Goal: Navigation & Orientation: Find specific page/section

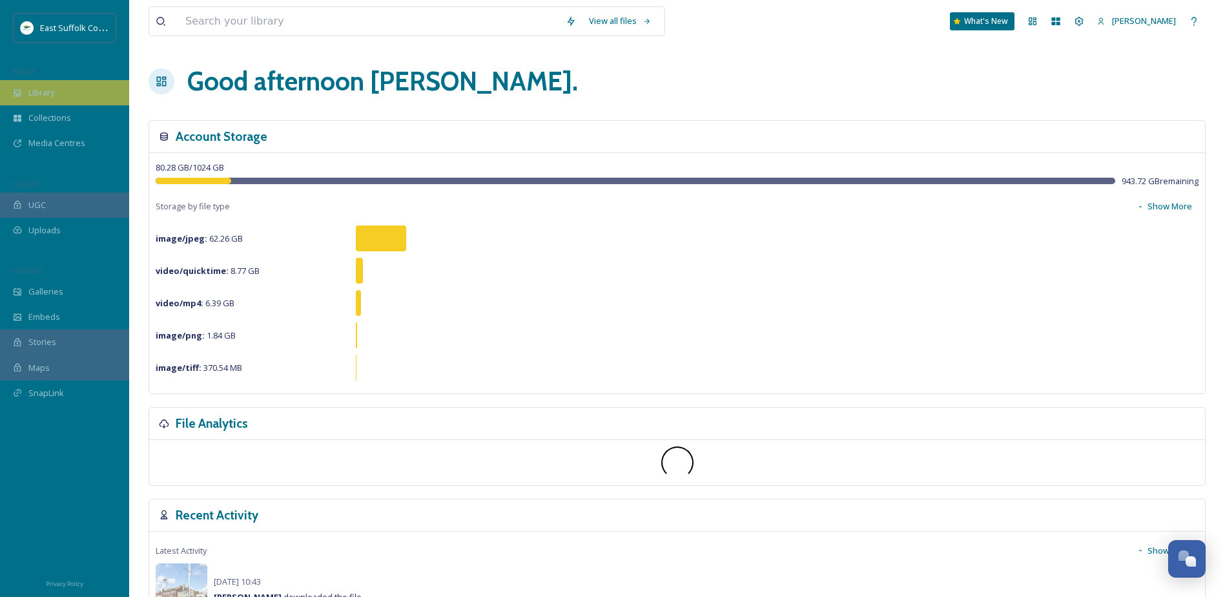
click at [47, 94] on span "Library" at bounding box center [41, 93] width 26 height 12
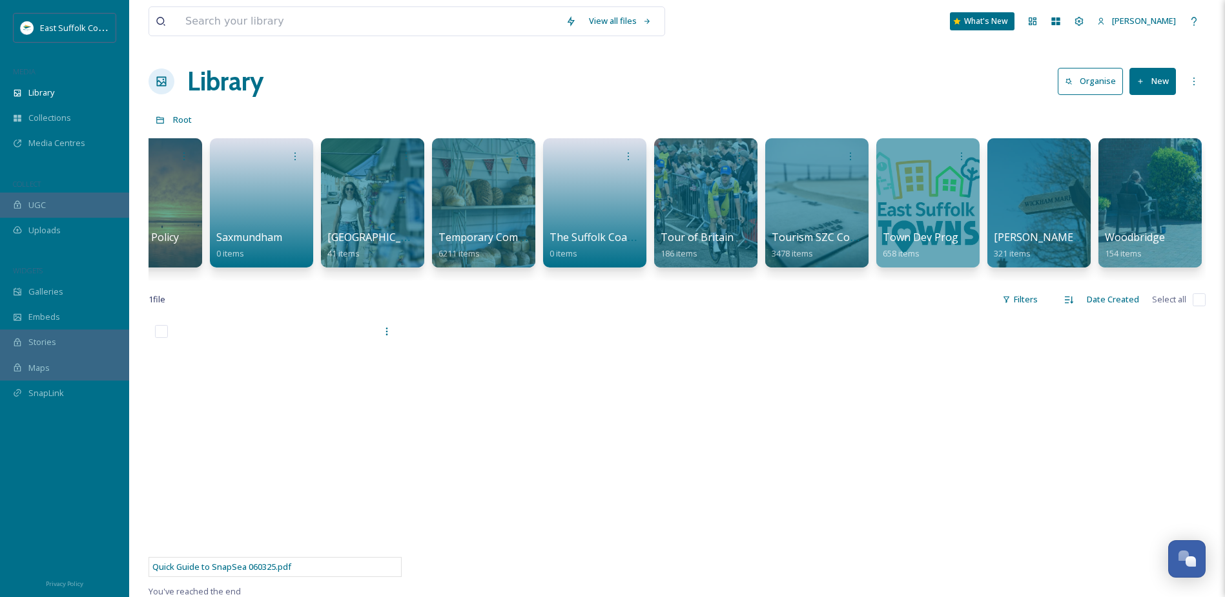
scroll to position [0, 1938]
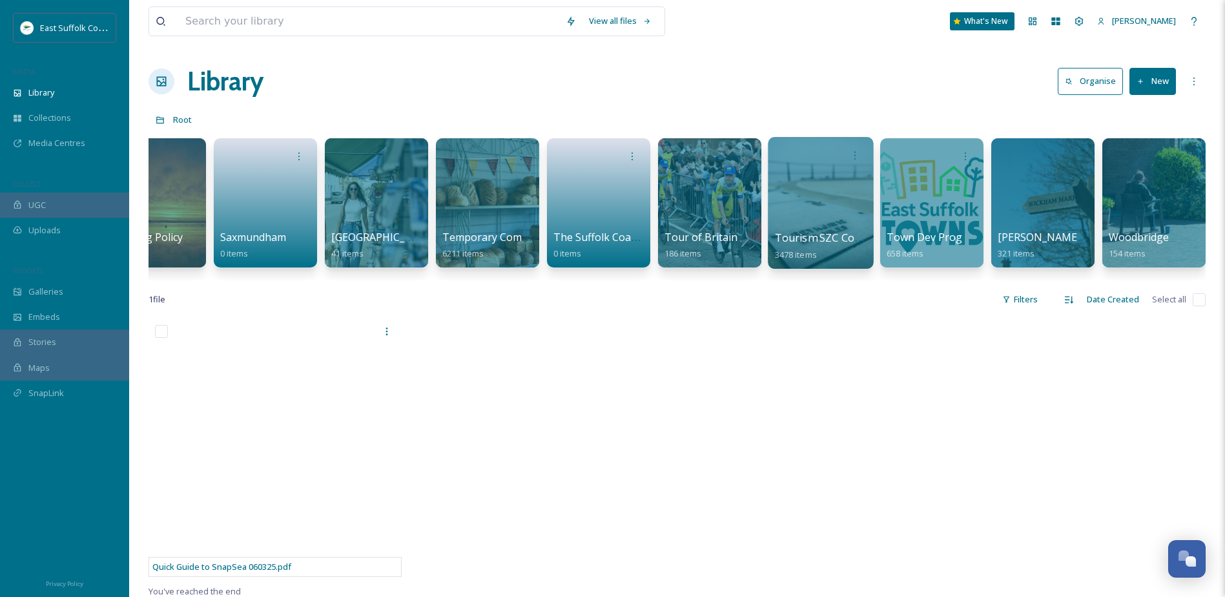
click at [834, 200] on div at bounding box center [820, 203] width 105 height 132
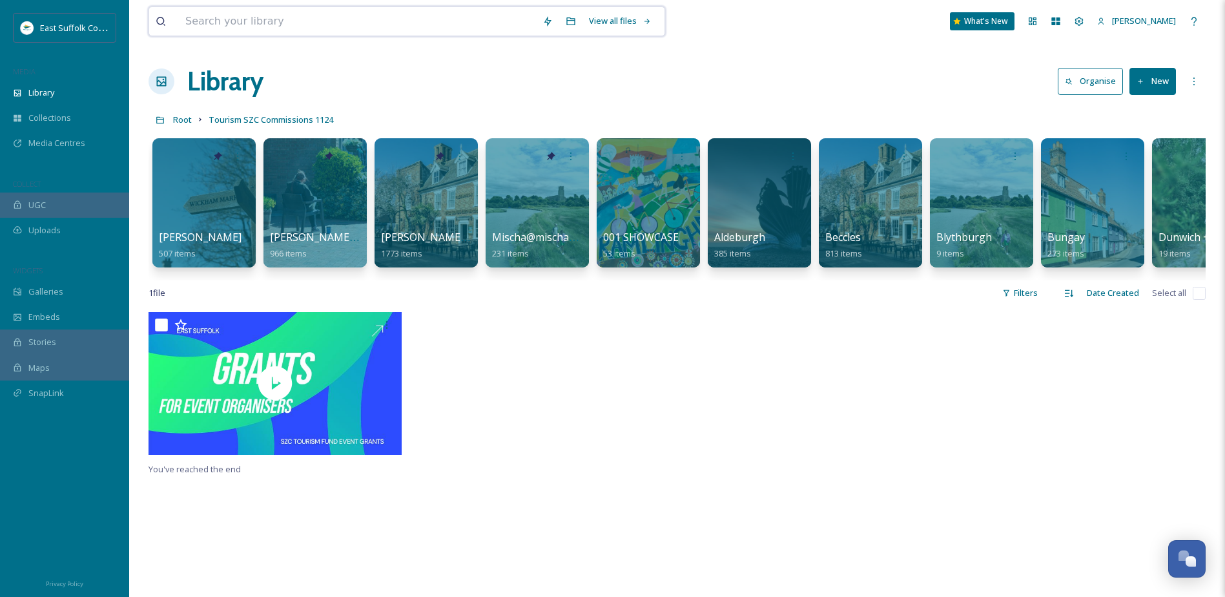
click at [273, 24] on input at bounding box center [357, 21] width 357 height 28
type input "S"
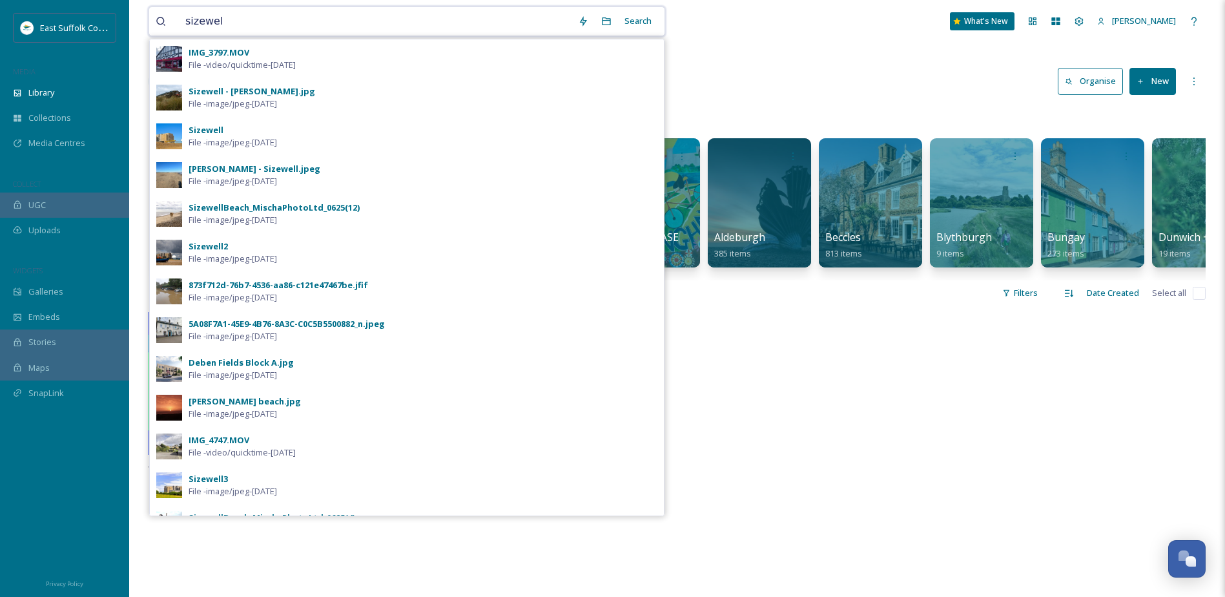
type input "sizewell"
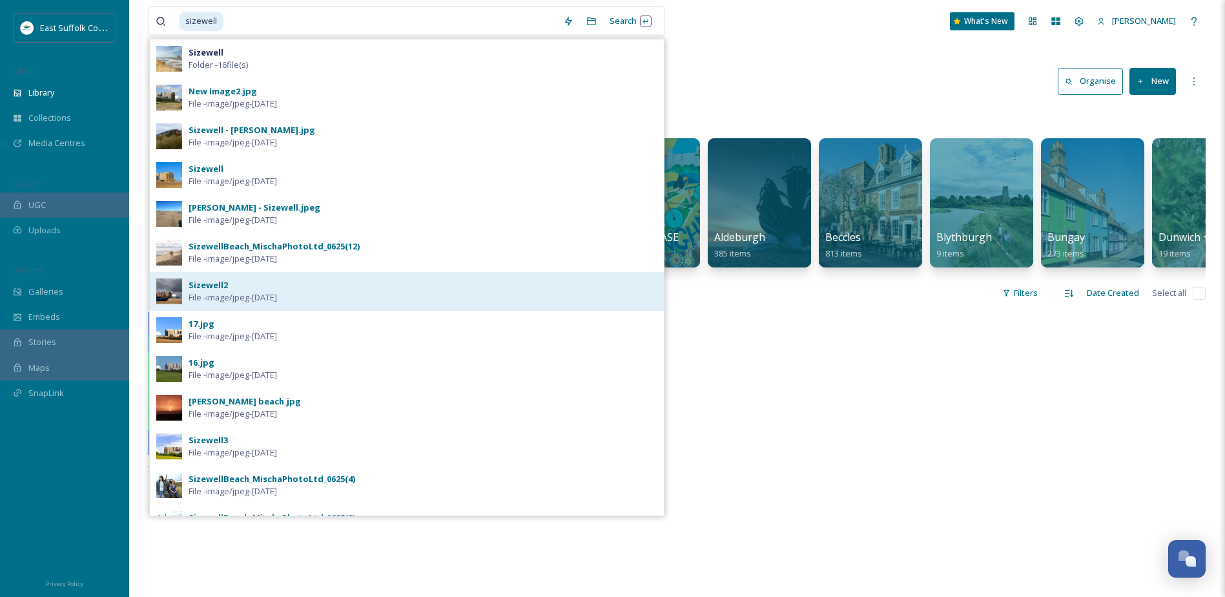
click at [209, 287] on div "Sizewell2" at bounding box center [208, 285] width 39 height 12
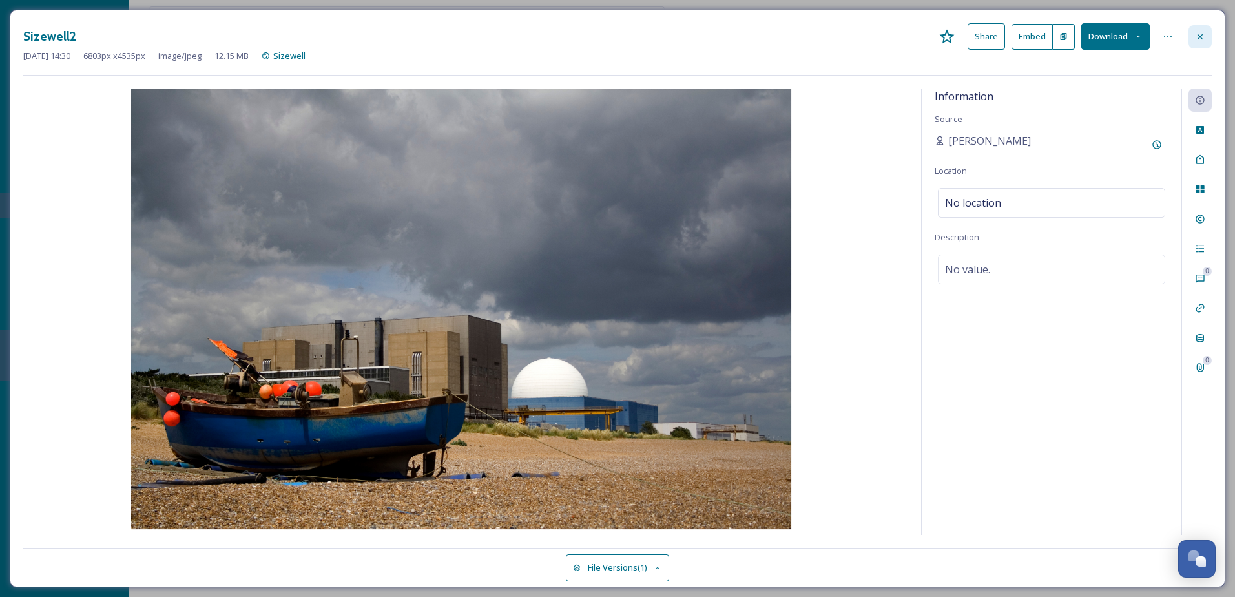
click at [1201, 36] on icon at bounding box center [1199, 36] width 5 height 5
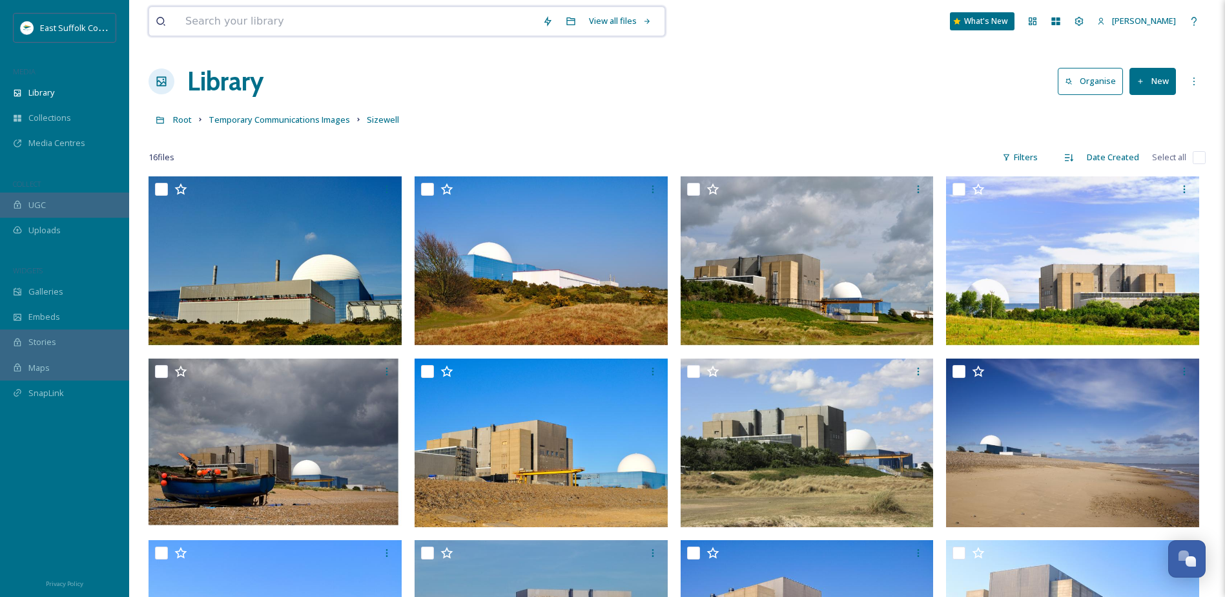
click at [217, 12] on input at bounding box center [357, 21] width 357 height 28
type input "snape"
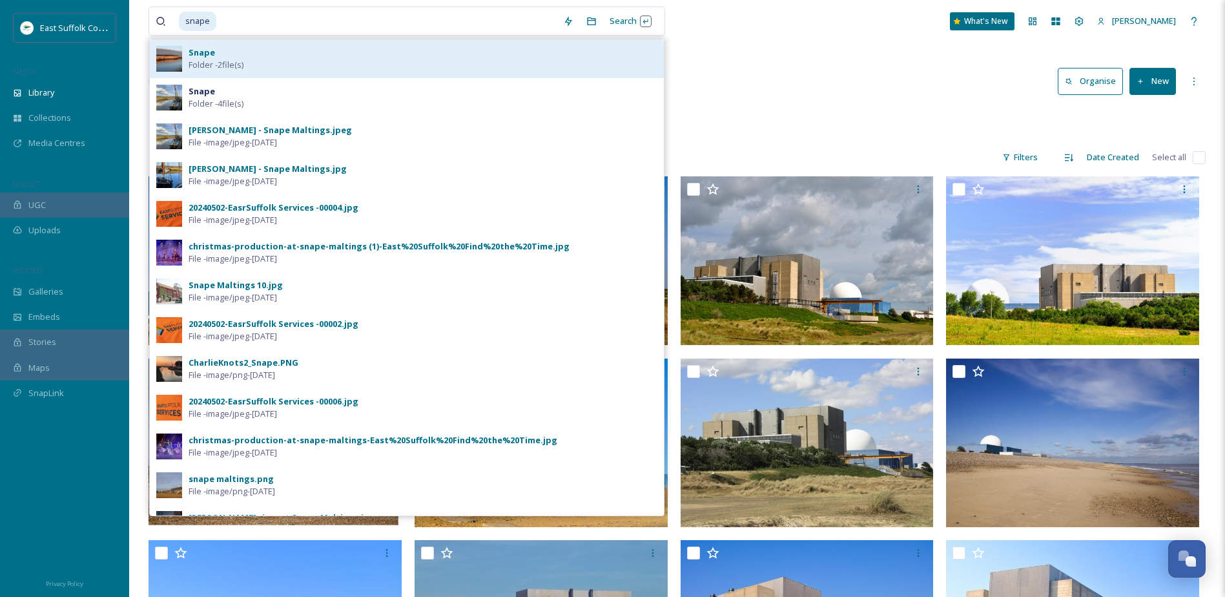
click at [196, 63] on span "Folder - 2 file(s)" at bounding box center [216, 65] width 55 height 12
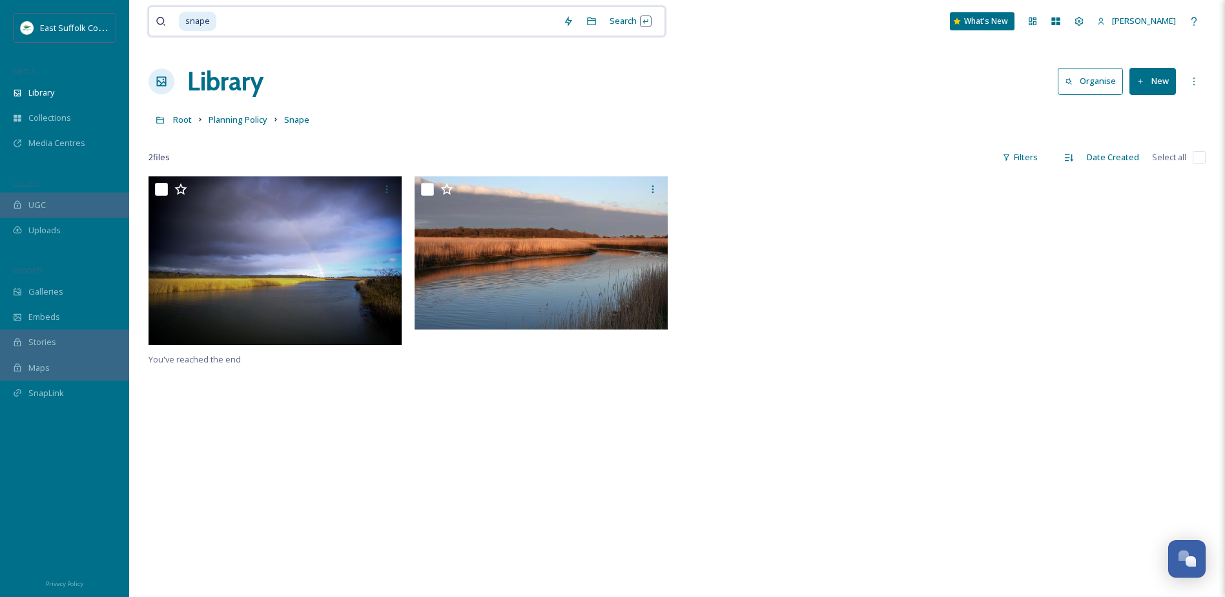
click at [221, 21] on input at bounding box center [387, 21] width 339 height 28
click at [1147, 28] on div "[PERSON_NAME]" at bounding box center [1137, 20] width 92 height 25
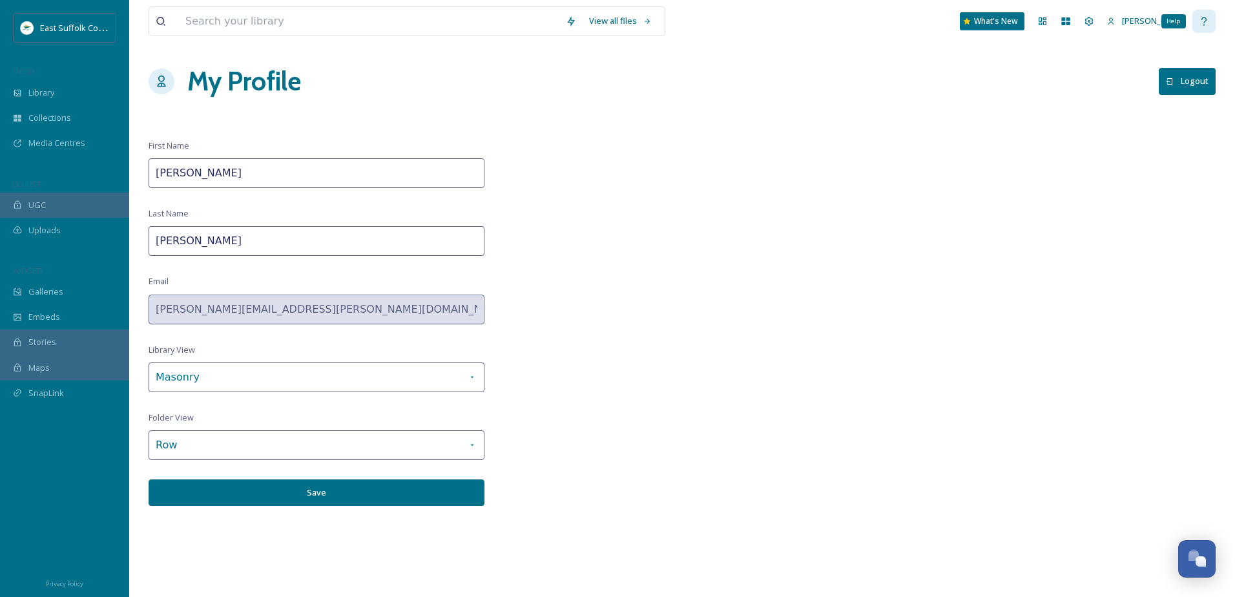
click at [1200, 25] on icon at bounding box center [1204, 21] width 10 height 10
click at [1121, 22] on div "[PERSON_NAME]" at bounding box center [1147, 20] width 92 height 25
click at [1114, 20] on icon at bounding box center [1111, 20] width 6 height 7
click at [1203, 79] on button "Logout" at bounding box center [1187, 81] width 57 height 26
